Goal: Task Accomplishment & Management: Use online tool/utility

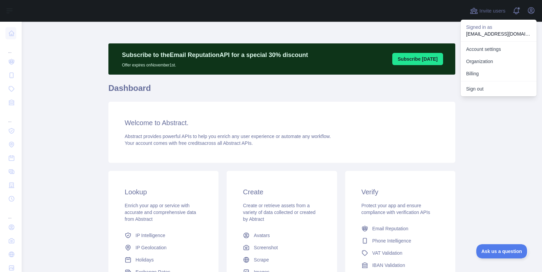
click at [427, 62] on button "Subscribe [DATE]" at bounding box center [417, 59] width 51 height 12
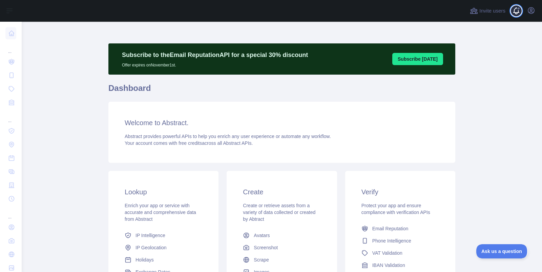
click at [516, 12] on span at bounding box center [519, 11] width 14 height 22
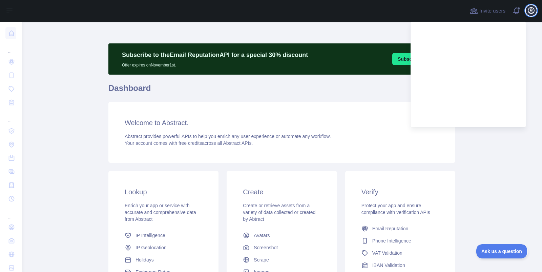
click at [532, 13] on icon "button" at bounding box center [531, 10] width 8 height 8
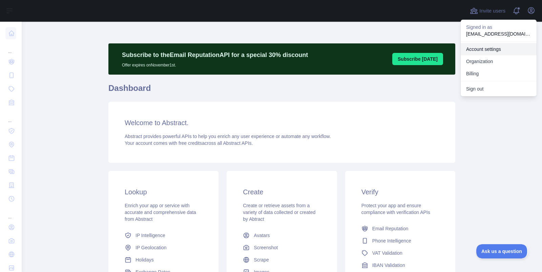
click at [487, 52] on link "Account settings" at bounding box center [498, 49] width 76 height 12
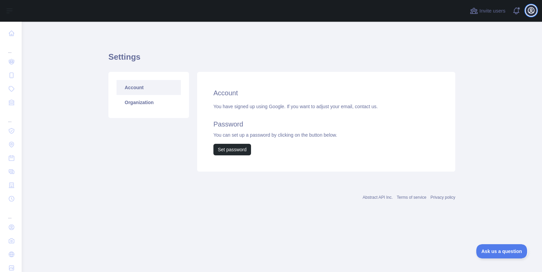
click at [527, 13] on icon "button" at bounding box center [531, 10] width 8 height 8
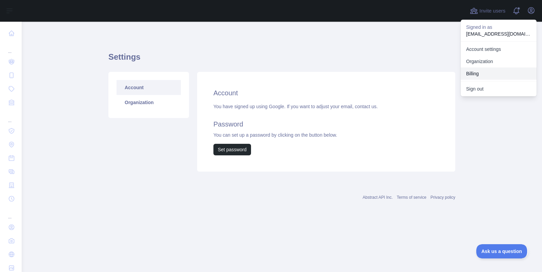
click at [469, 76] on button "Billing" at bounding box center [498, 73] width 76 height 12
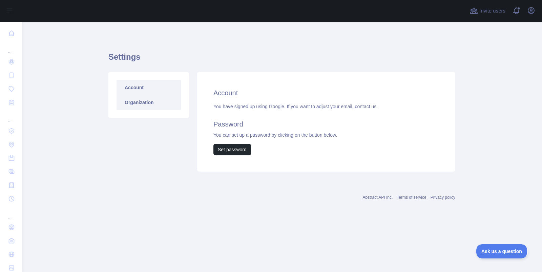
click at [134, 105] on link "Organization" at bounding box center [148, 102] width 64 height 15
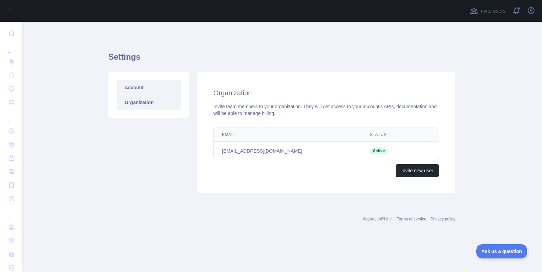
click at [152, 89] on link "Account" at bounding box center [148, 87] width 64 height 15
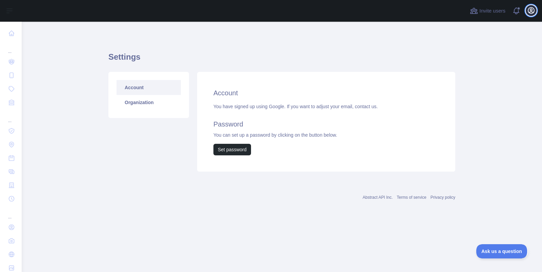
click at [531, 8] on icon "button" at bounding box center [531, 10] width 8 height 8
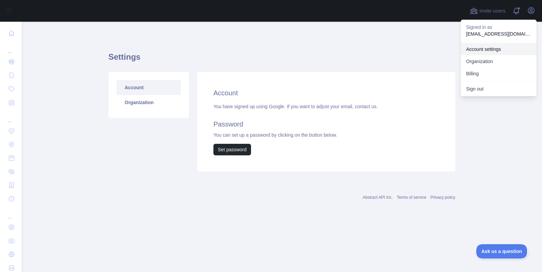
click at [485, 49] on link "Account settings" at bounding box center [498, 49] width 76 height 12
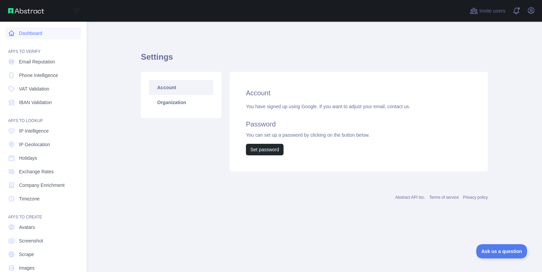
click at [20, 32] on link "Dashboard" at bounding box center [43, 33] width 76 height 12
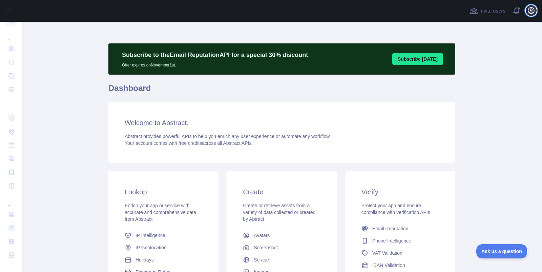
click at [529, 13] on icon "button" at bounding box center [531, 10] width 6 height 6
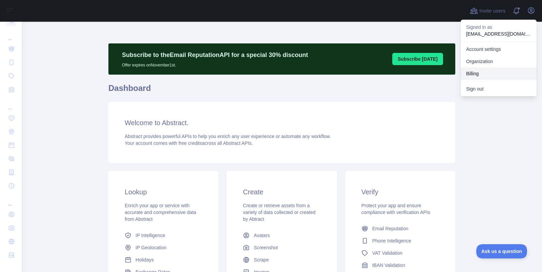
click at [473, 71] on button "Billing" at bounding box center [498, 73] width 76 height 12
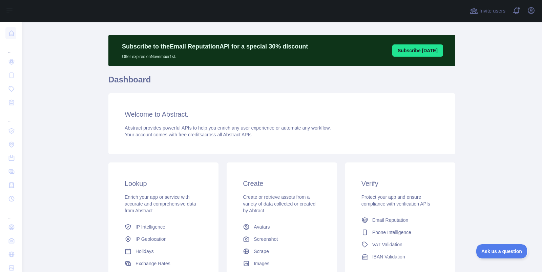
scroll to position [4, 0]
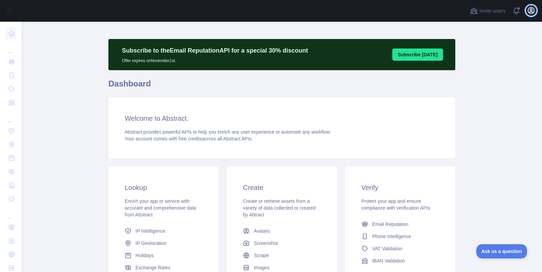
click at [533, 8] on icon "button" at bounding box center [531, 10] width 8 height 8
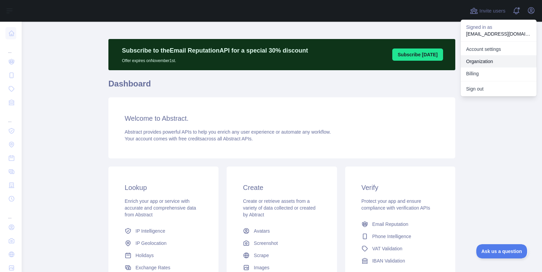
click at [487, 64] on link "Organization" at bounding box center [498, 61] width 76 height 12
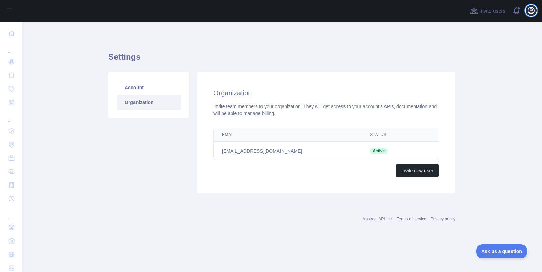
click at [530, 8] on icon "button" at bounding box center [531, 10] width 8 height 8
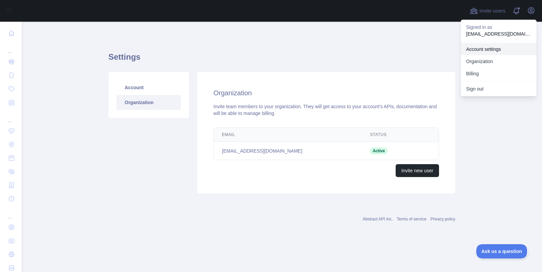
click at [490, 49] on link "Account settings" at bounding box center [498, 49] width 76 height 12
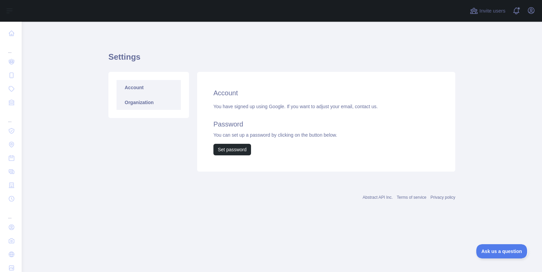
click at [131, 104] on link "Organization" at bounding box center [148, 102] width 64 height 15
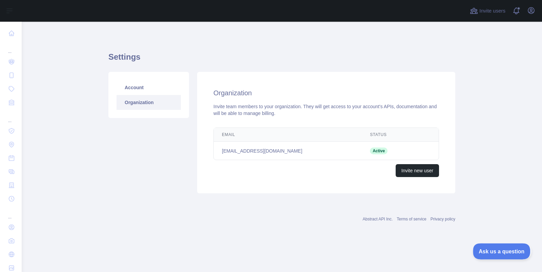
click at [490, 249] on span "Ask us a question" at bounding box center [498, 249] width 51 height 5
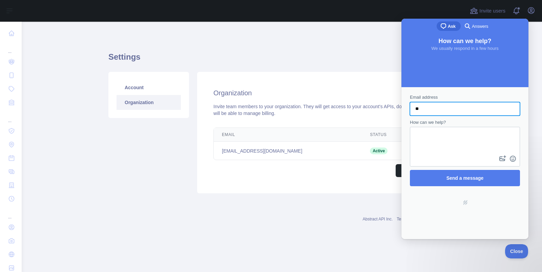
type input "*"
type input "**********"
click at [451, 128] on div "Contact form" at bounding box center [465, 147] width 110 height 40
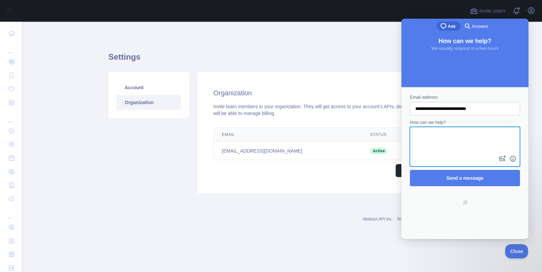
click at [450, 131] on textarea "How can we help?" at bounding box center [464, 140] width 109 height 26
type textarea "**********"
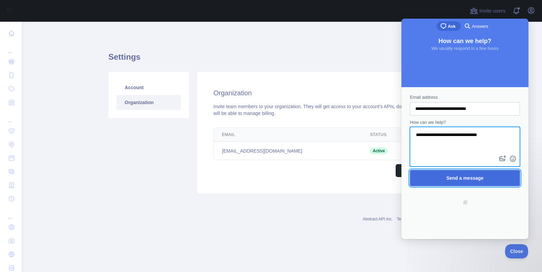
click at [455, 174] on span "Send a message" at bounding box center [464, 178] width 95 height 16
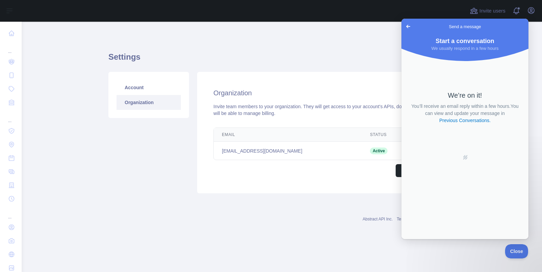
click at [389, 37] on div "Settings Account Organization Organization Invite team members to your organiza…" at bounding box center [281, 132] width 347 height 221
click at [531, 9] on icon "button" at bounding box center [531, 10] width 8 height 8
click at [405, 24] on span "Go back" at bounding box center [408, 26] width 8 height 8
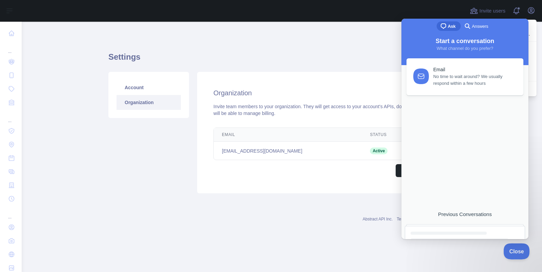
click at [516, 250] on span "Close" at bounding box center [514, 249] width 23 height 5
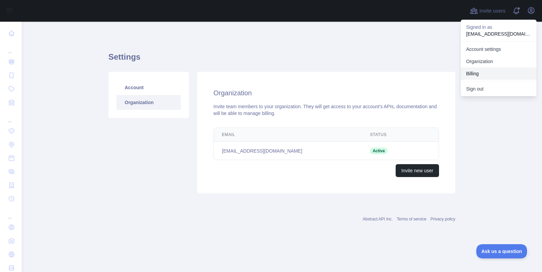
click at [485, 73] on button "Billing" at bounding box center [498, 73] width 76 height 12
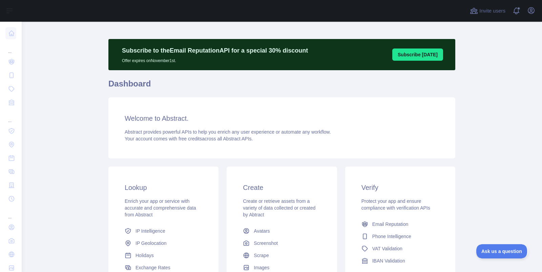
scroll to position [4, 0]
click at [405, 51] on button "Subscribe [DATE]" at bounding box center [417, 55] width 51 height 12
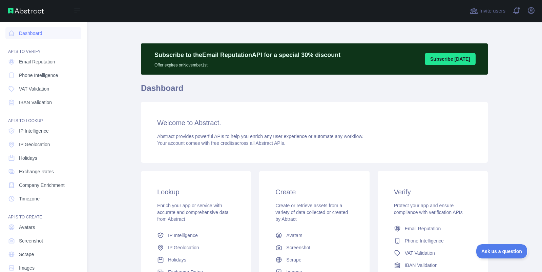
scroll to position [13, 0]
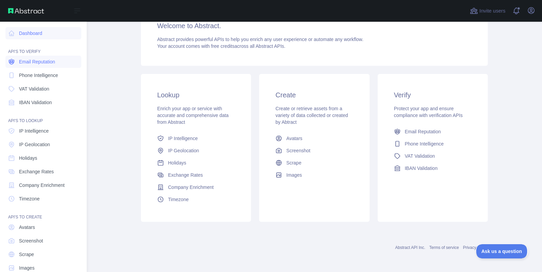
click at [42, 57] on link "Email Reputation" at bounding box center [43, 62] width 76 height 12
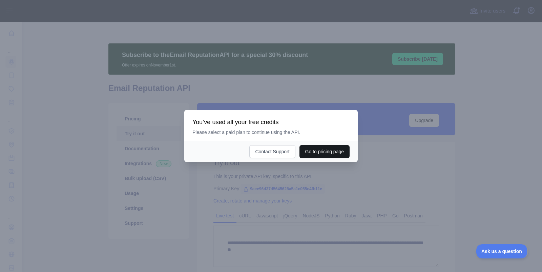
click at [332, 148] on button "Go to pricing page" at bounding box center [324, 151] width 50 height 13
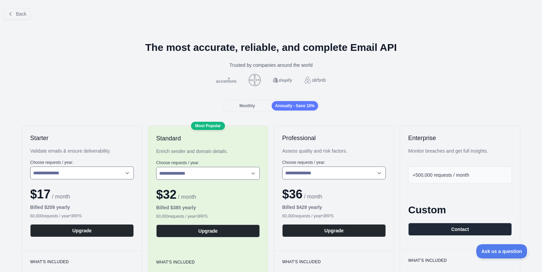
click at [247, 106] on span "Monthly" at bounding box center [247, 105] width 16 height 5
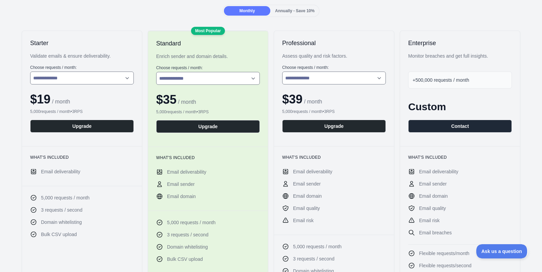
scroll to position [98, 0]
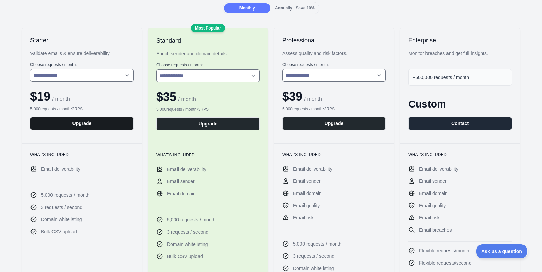
click at [87, 125] on button "Upgrade" at bounding box center [82, 123] width 104 height 13
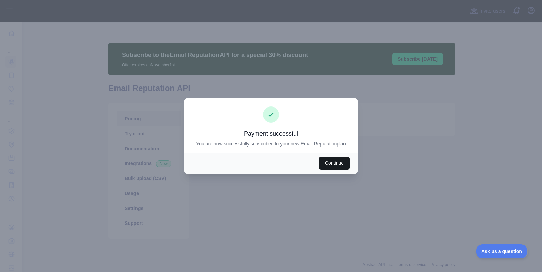
click at [334, 160] on button "Continue" at bounding box center [334, 162] width 30 height 13
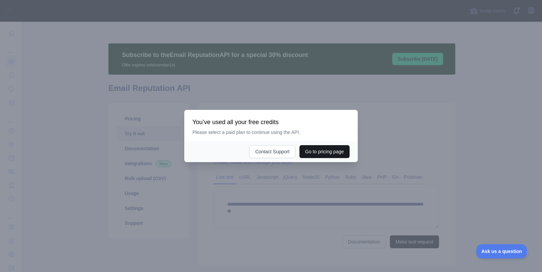
click at [328, 149] on button "Go to pricing page" at bounding box center [324, 151] width 50 height 13
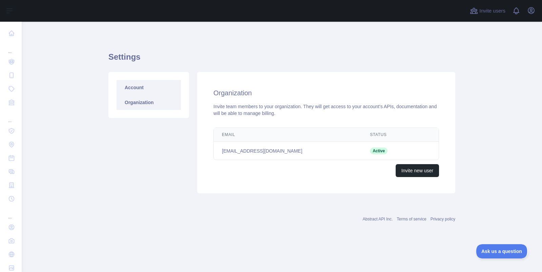
click at [150, 84] on link "Account" at bounding box center [148, 87] width 64 height 15
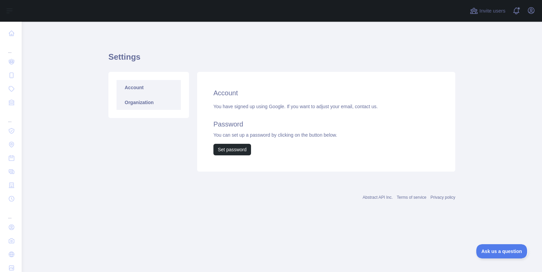
click at [147, 100] on link "Organization" at bounding box center [148, 102] width 64 height 15
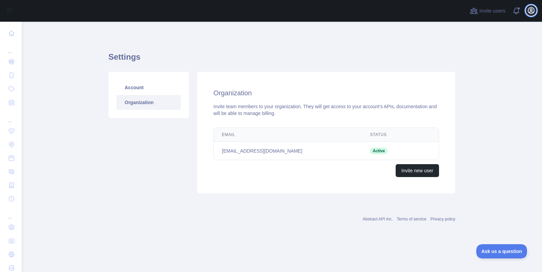
click at [532, 9] on icon "button" at bounding box center [531, 10] width 6 height 6
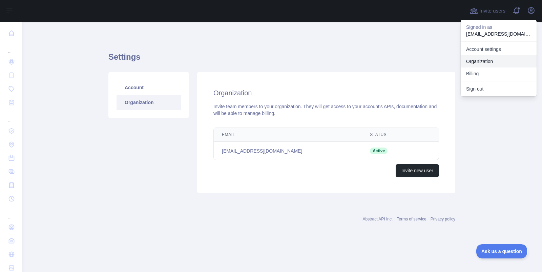
click at [485, 62] on link "Organization" at bounding box center [498, 61] width 76 height 12
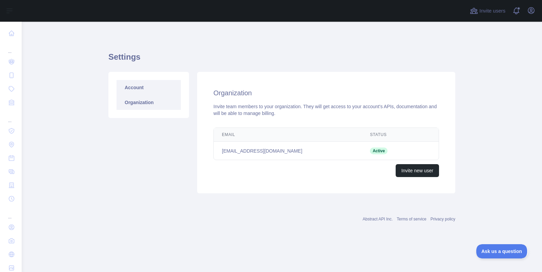
click at [142, 90] on link "Account" at bounding box center [148, 87] width 64 height 15
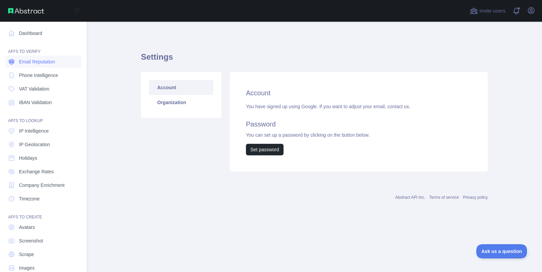
click at [30, 64] on span "Email Reputation" at bounding box center [37, 61] width 36 height 7
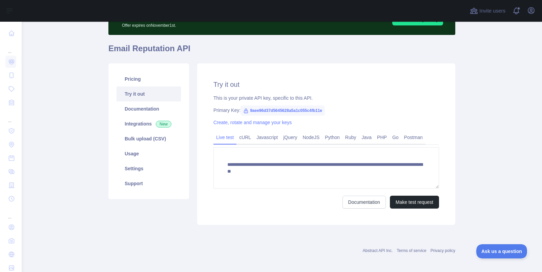
scroll to position [41, 0]
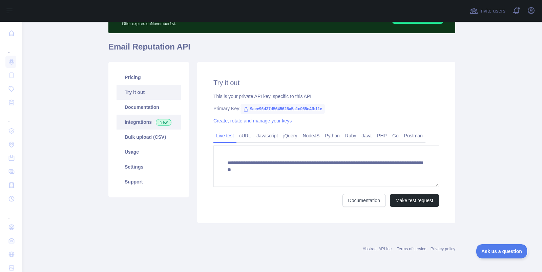
click at [144, 122] on link "Integrations New" at bounding box center [148, 121] width 64 height 15
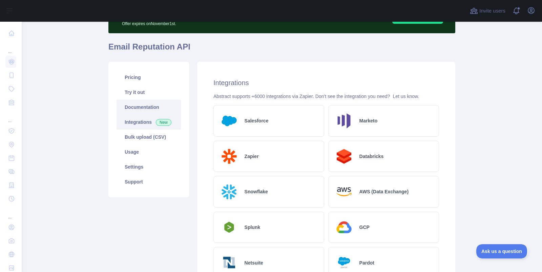
click at [149, 103] on link "Documentation" at bounding box center [148, 107] width 64 height 15
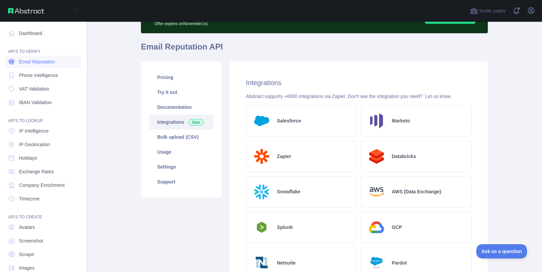
click at [20, 62] on span "Email Reputation" at bounding box center [37, 61] width 36 height 7
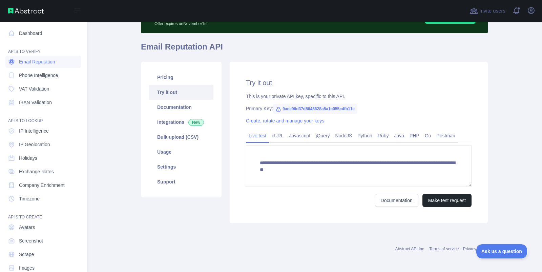
scroll to position [17, 0]
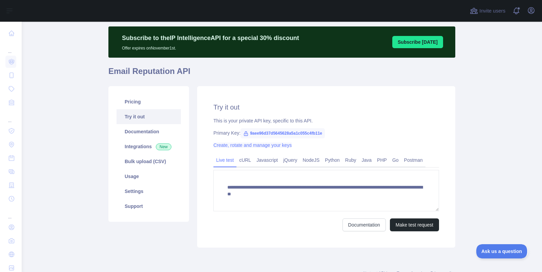
click at [279, 147] on link "Create, rotate and manage your keys" at bounding box center [252, 144] width 78 height 5
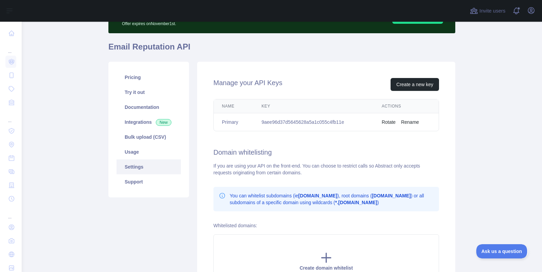
scroll to position [40, 0]
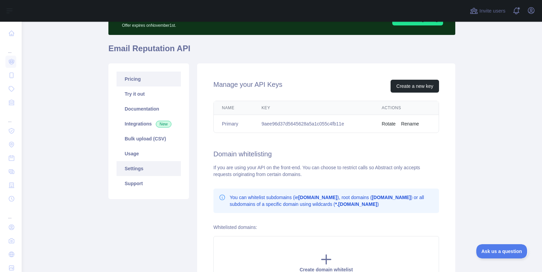
click at [141, 81] on link "Pricing" at bounding box center [148, 78] width 64 height 15
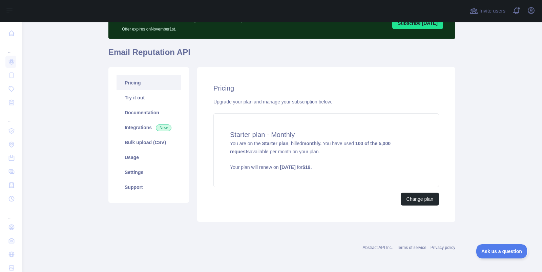
scroll to position [36, 0]
click at [412, 198] on button "Change plan" at bounding box center [420, 199] width 38 height 13
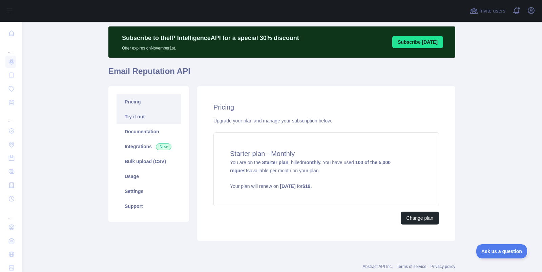
click at [150, 119] on link "Try it out" at bounding box center [148, 116] width 64 height 15
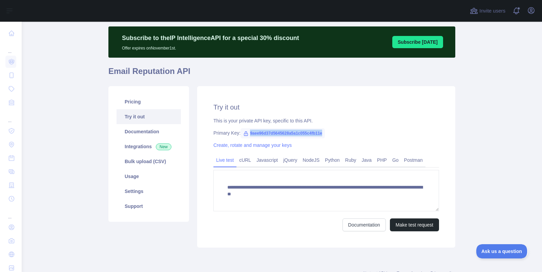
drag, startPoint x: 321, startPoint y: 135, endPoint x: 244, endPoint y: 132, distance: 76.6
click at [244, 132] on span "9aee96d37d5645628a5a1c055c4fb11e" at bounding box center [282, 133] width 84 height 10
copy span "9aee96d37d5645628a5a1c055c4fb11e"
